Goal: Task Accomplishment & Management: Use online tool/utility

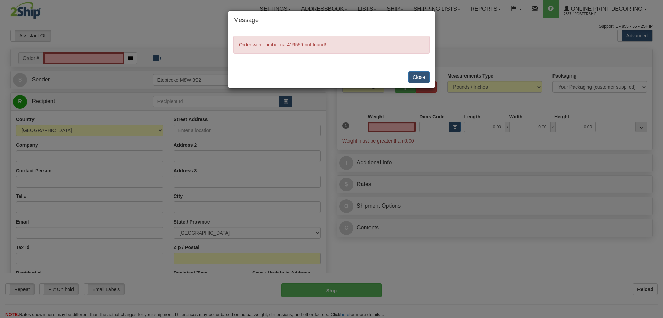
type input "0.00"
click at [414, 74] on button "Close" at bounding box center [418, 77] width 21 height 12
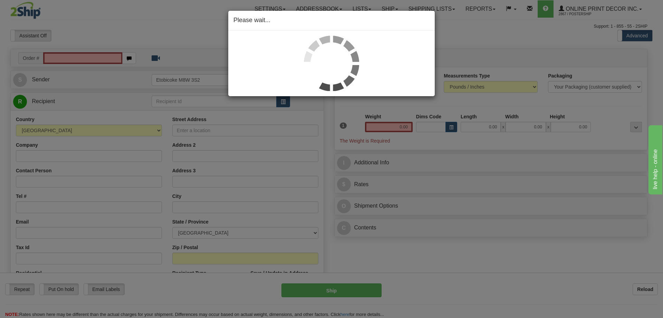
click at [82, 57] on div "Please wait..." at bounding box center [331, 159] width 663 height 318
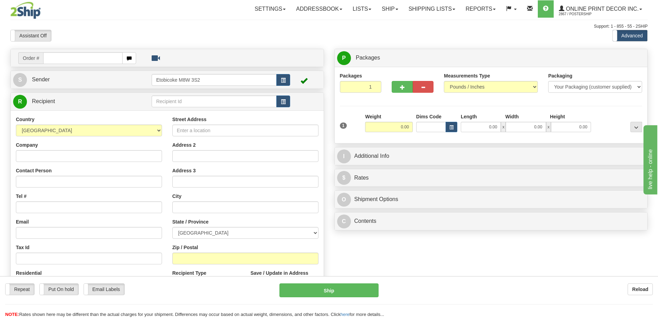
click at [76, 57] on input "text" at bounding box center [82, 58] width 79 height 12
type input "ca-419559"
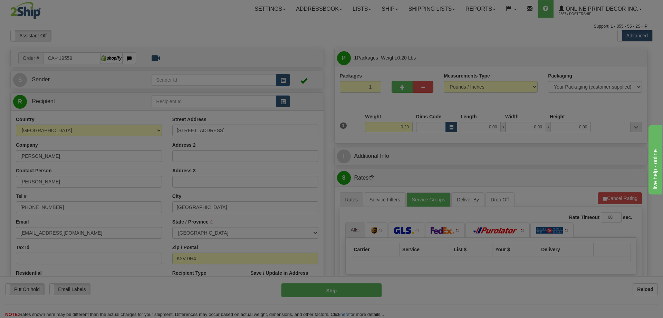
type input "STITTSVILLE"
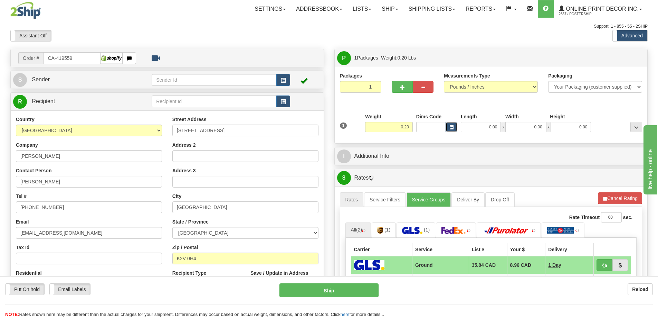
click at [451, 127] on span "button" at bounding box center [452, 127] width 4 height 4
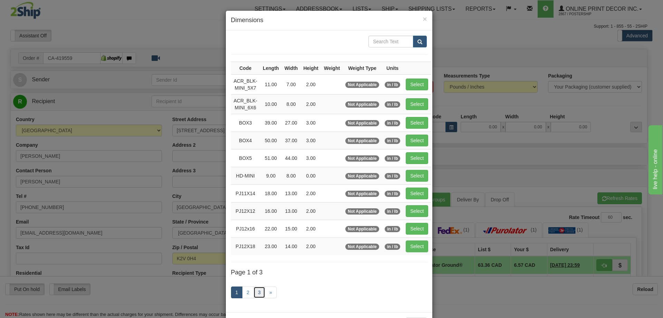
click at [262, 290] on link "3" at bounding box center [260, 292] width 12 height 12
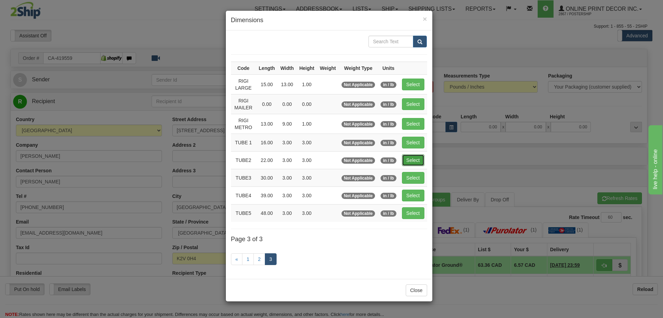
click at [421, 159] on button "Select" at bounding box center [413, 160] width 22 height 12
type input "TUBE2"
type input "22.00"
type input "3.00"
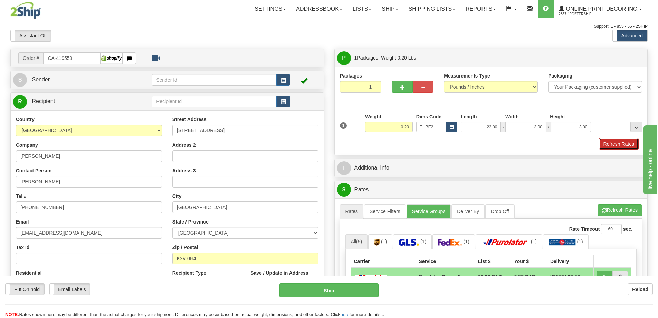
click at [620, 142] on button "Refresh Rates" at bounding box center [619, 144] width 40 height 12
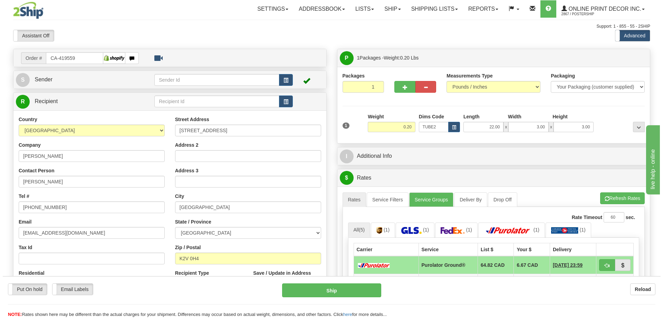
scroll to position [69, 0]
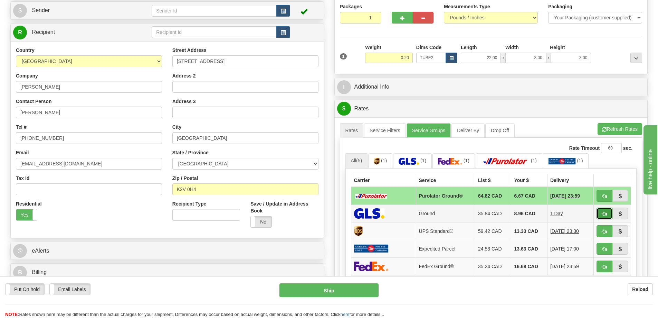
click at [609, 214] on button "button" at bounding box center [605, 213] width 16 height 12
type input "1"
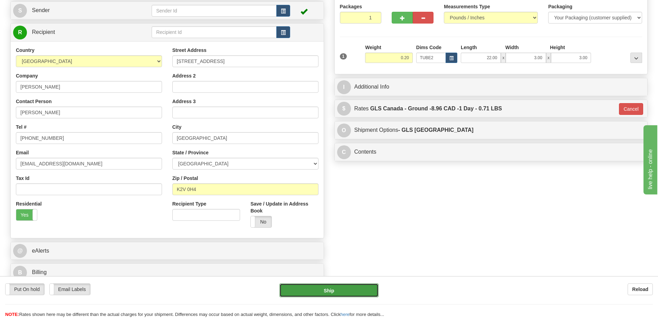
click at [341, 287] on button "Ship" at bounding box center [329, 290] width 99 height 14
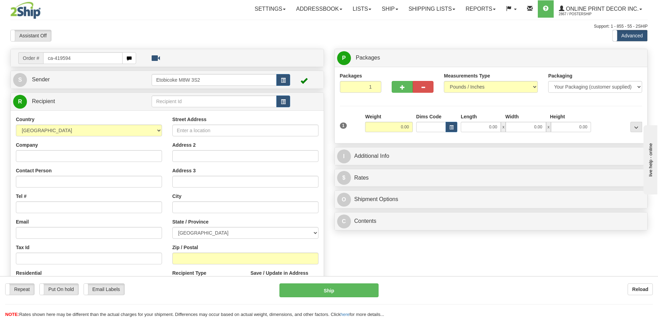
type input "ca-419594"
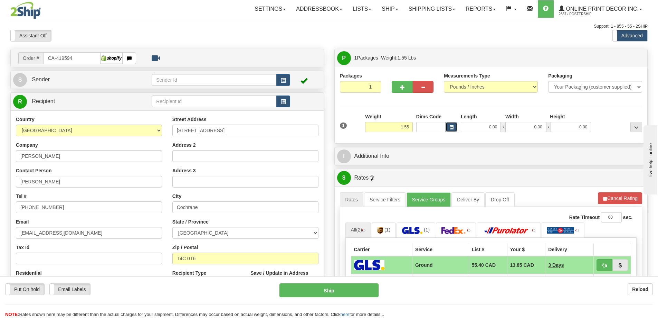
click at [452, 127] on span "button" at bounding box center [452, 127] width 4 height 4
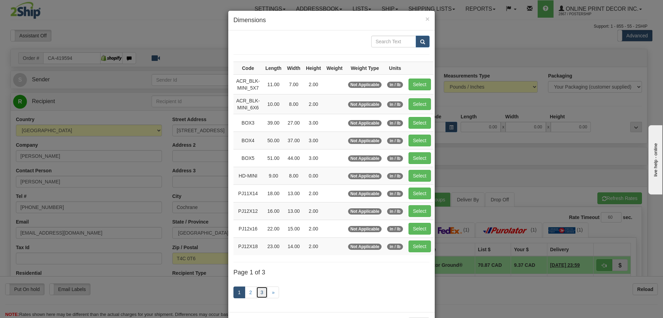
click at [258, 290] on link "3" at bounding box center [262, 292] width 12 height 12
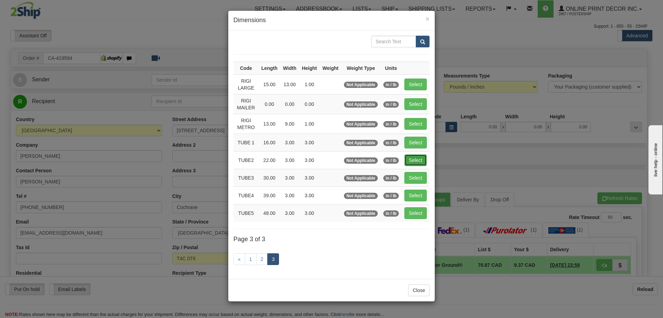
click at [425, 163] on button "Select" at bounding box center [416, 160] width 22 height 12
type input "TUBE2"
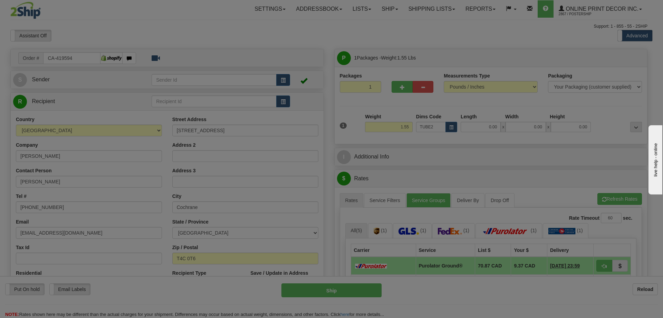
type input "22.00"
type input "3.00"
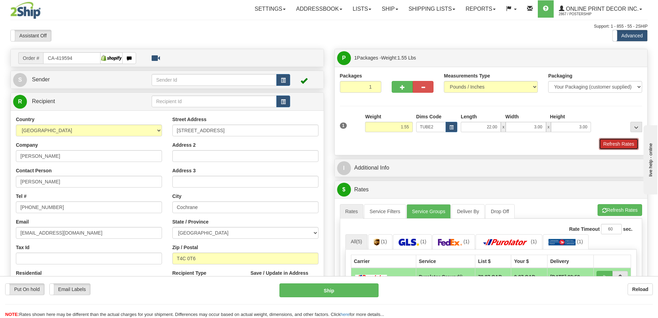
click at [611, 145] on button "Refresh Rates" at bounding box center [619, 144] width 40 height 12
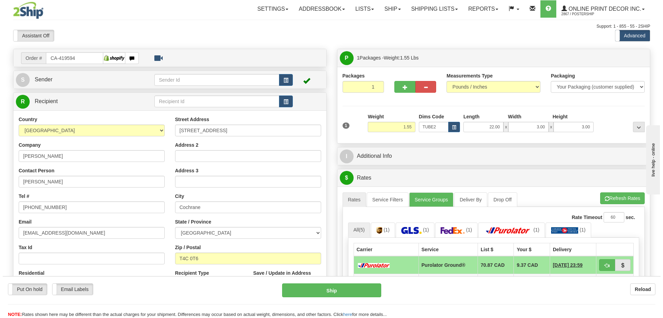
scroll to position [69, 0]
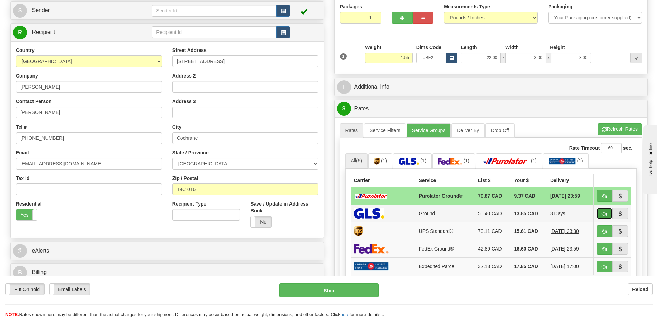
click at [606, 210] on button "button" at bounding box center [605, 213] width 16 height 12
type input "1"
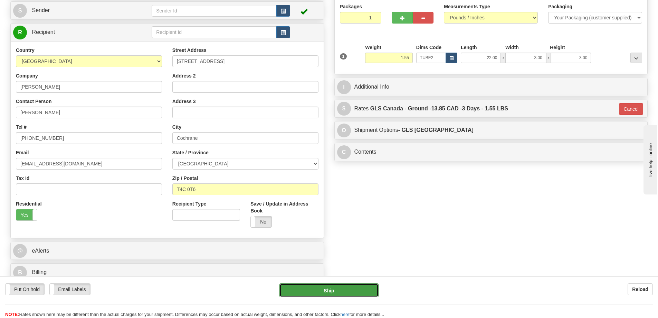
click at [354, 287] on button "Ship" at bounding box center [329, 290] width 99 height 14
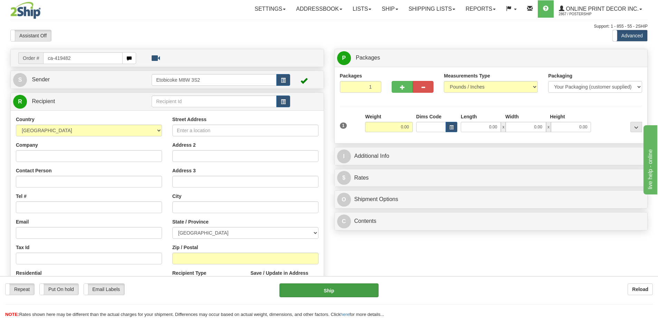
type input "ca-419482"
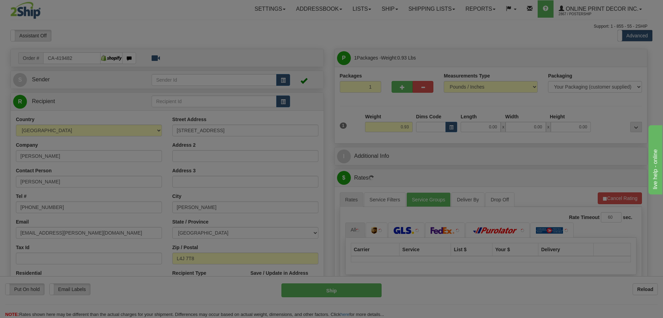
type input "THORNHILL"
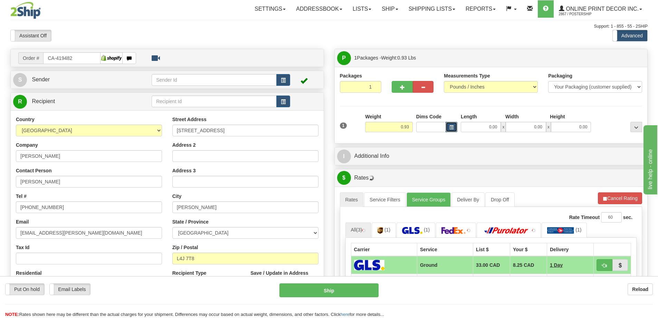
click at [450, 126] on span "button" at bounding box center [452, 127] width 4 height 4
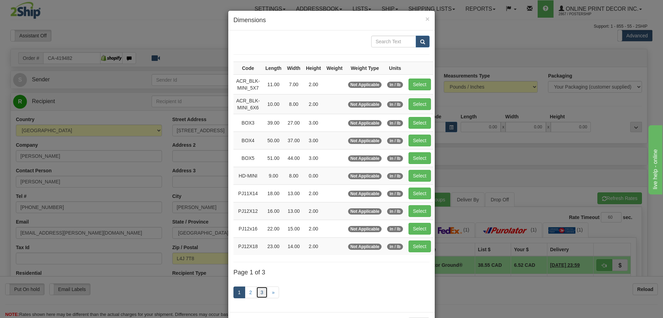
click at [259, 289] on link "3" at bounding box center [262, 292] width 12 height 12
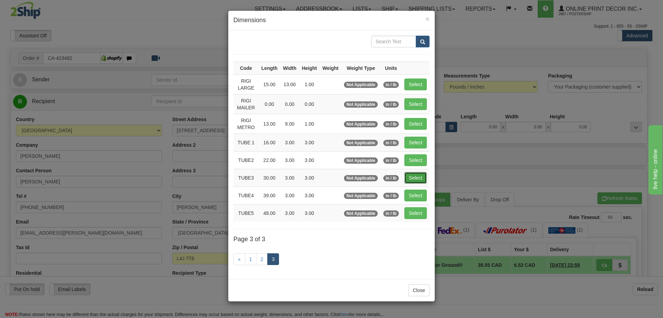
click at [410, 175] on button "Select" at bounding box center [416, 178] width 22 height 12
type input "TUBE3"
type input "30.00"
type input "3.00"
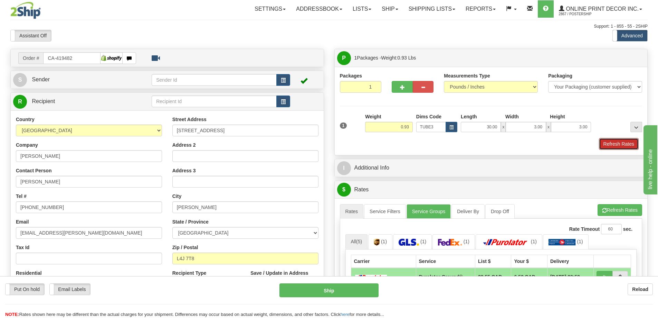
click at [610, 141] on button "Refresh Rates" at bounding box center [619, 144] width 40 height 12
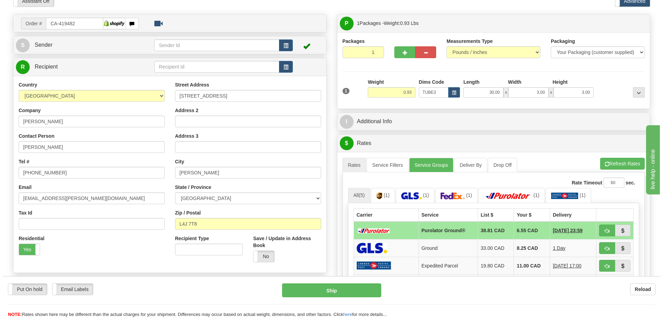
scroll to position [69, 0]
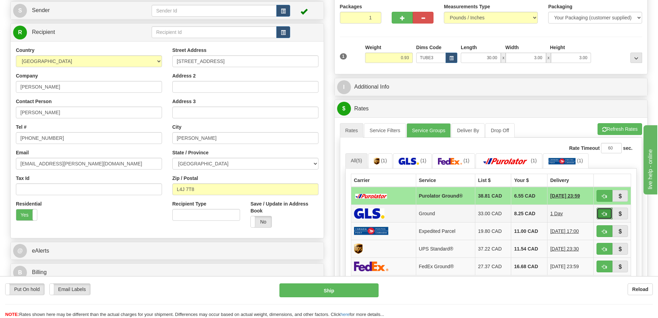
click at [603, 214] on span "button" at bounding box center [604, 213] width 5 height 4
type input "1"
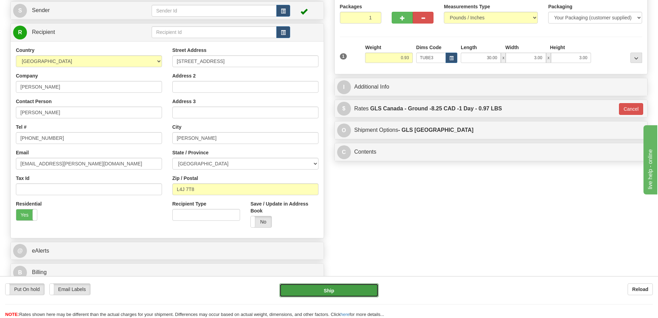
click at [370, 292] on button "Ship" at bounding box center [329, 290] width 99 height 14
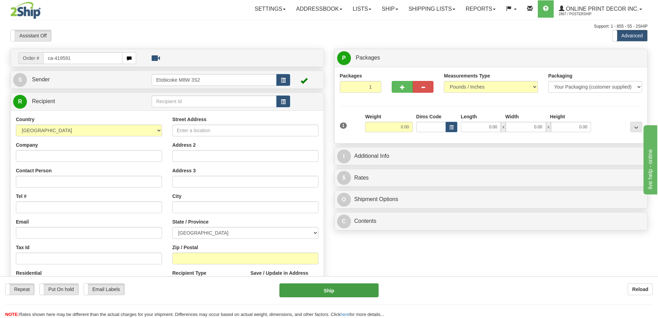
type input "ca-419591"
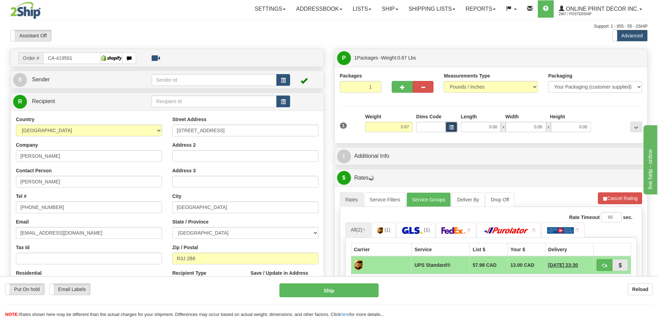
click at [448, 123] on button "button" at bounding box center [452, 127] width 12 height 10
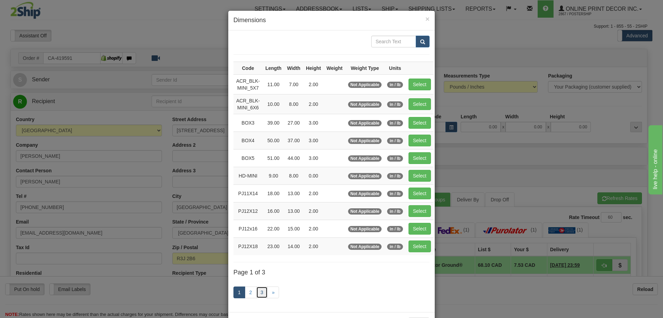
click at [261, 289] on link "3" at bounding box center [262, 292] width 12 height 12
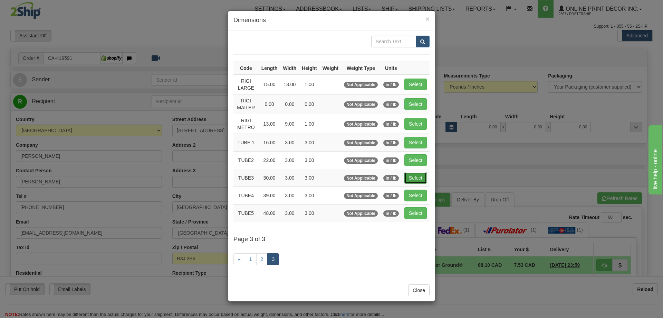
click at [423, 176] on button "Select" at bounding box center [416, 178] width 22 height 12
type input "TUBE3"
type input "30.00"
type input "3.00"
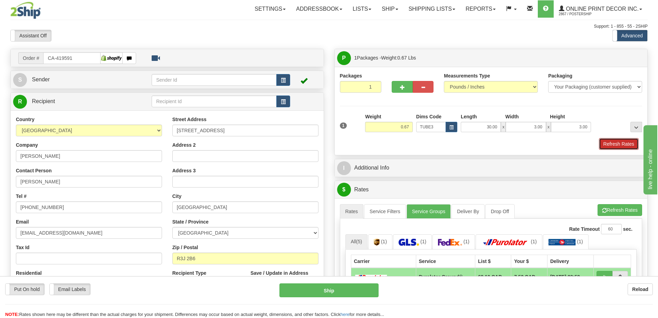
click at [613, 142] on button "Refresh Rates" at bounding box center [619, 144] width 40 height 12
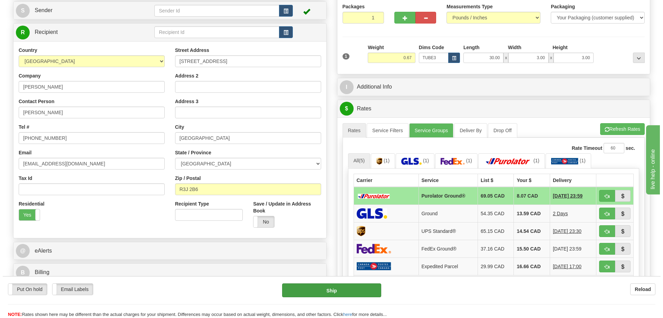
scroll to position [104, 0]
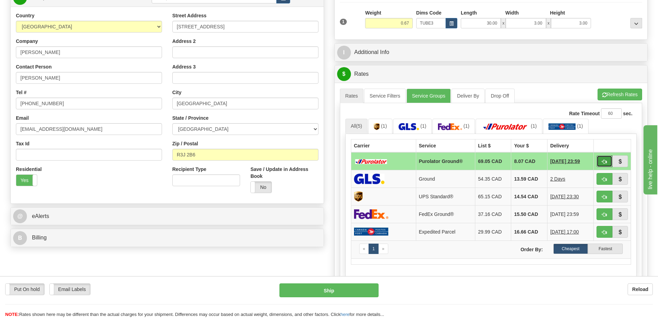
click at [602, 161] on span "button" at bounding box center [604, 161] width 5 height 4
type input "260"
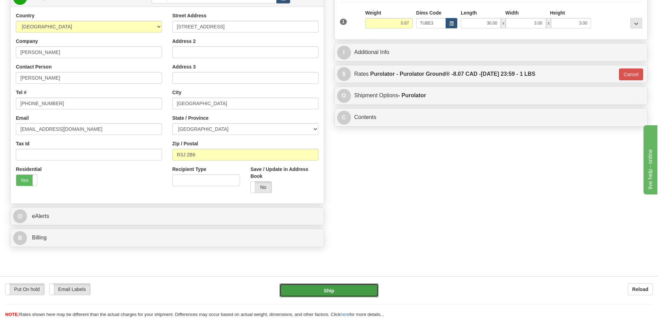
click at [335, 289] on button "Ship" at bounding box center [329, 290] width 99 height 14
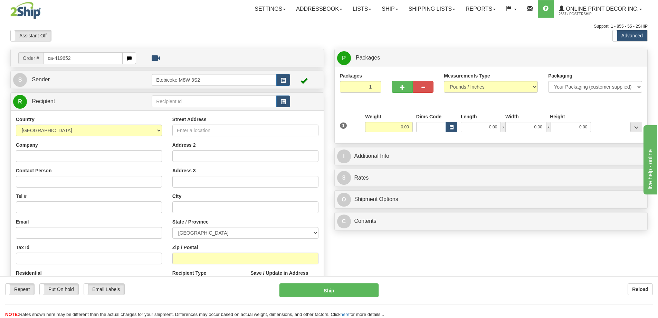
type input "ca-419652"
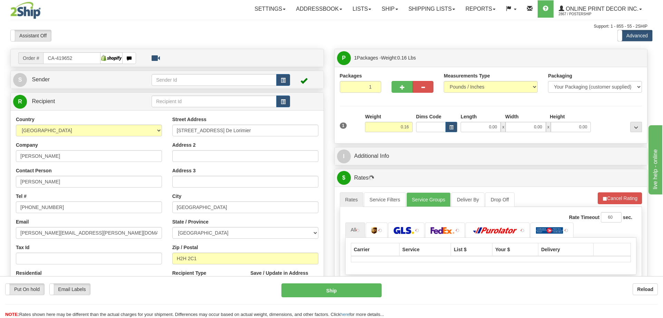
type input "Montreal"
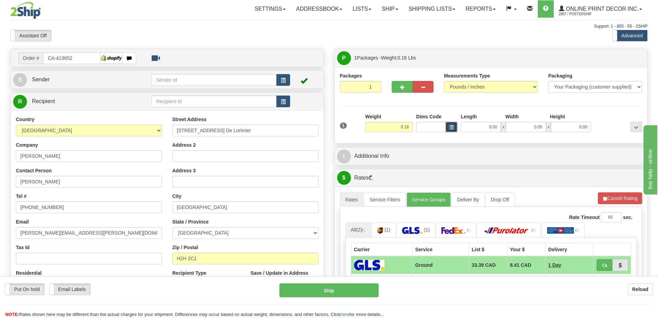
click at [452, 123] on button "button" at bounding box center [452, 127] width 12 height 10
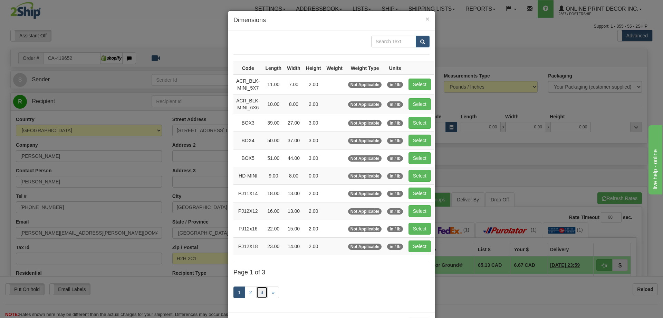
click at [258, 289] on link "3" at bounding box center [262, 292] width 12 height 12
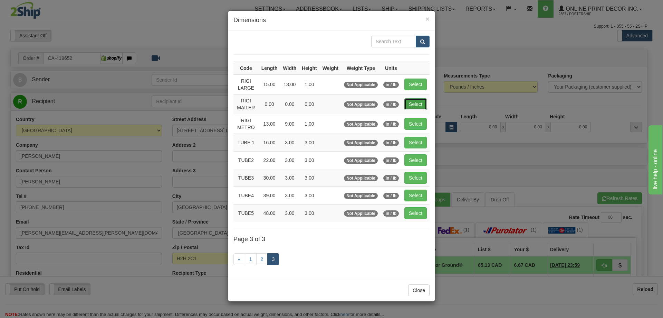
click at [420, 105] on button "Select" at bounding box center [416, 104] width 22 height 12
type input "RIGI MAILER"
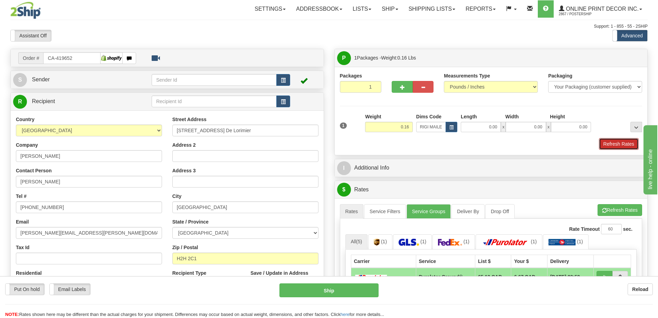
click at [611, 146] on button "Refresh Rates" at bounding box center [619, 144] width 40 height 12
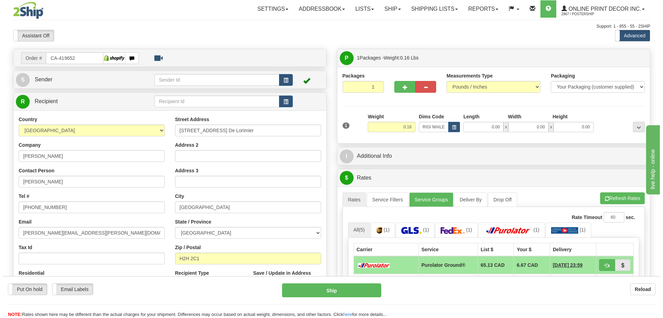
scroll to position [69, 0]
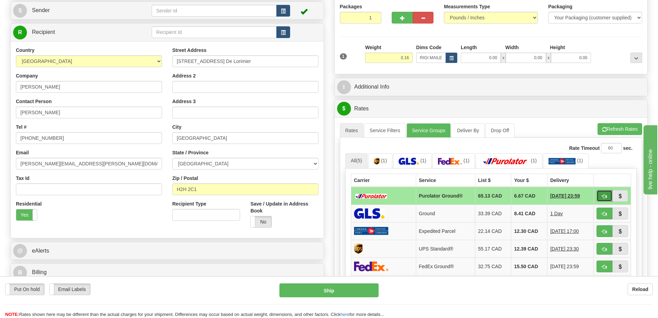
click at [605, 195] on span "button" at bounding box center [604, 196] width 5 height 4
type input "260"
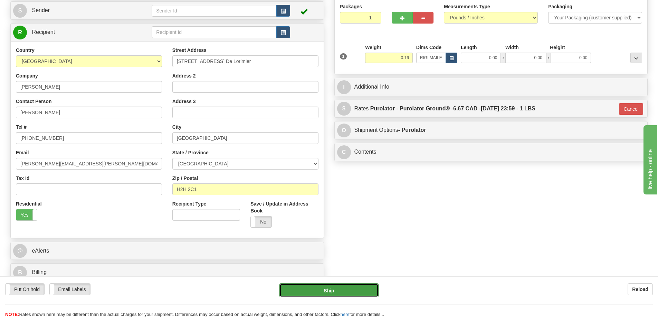
click at [351, 286] on button "Ship" at bounding box center [329, 290] width 99 height 14
